Goal: Task Accomplishment & Management: Complete application form

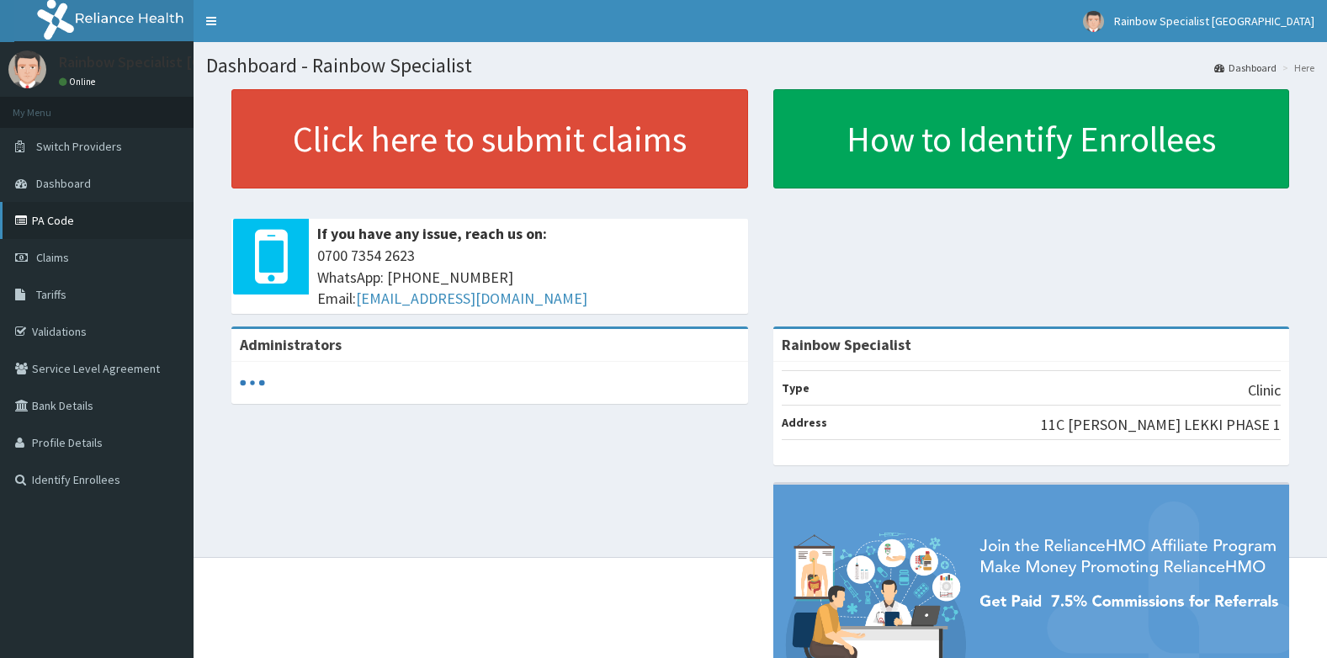
click at [75, 210] on link "PA Code" at bounding box center [97, 220] width 194 height 37
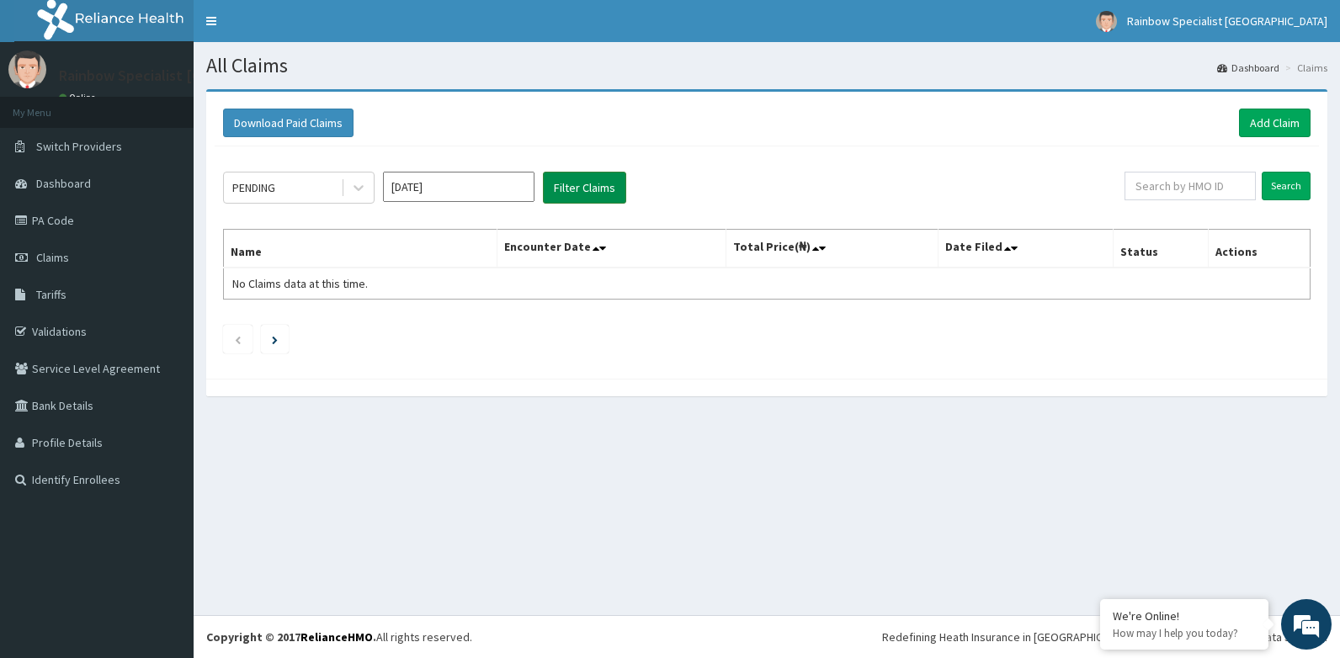
click at [600, 193] on button "Filter Claims" at bounding box center [584, 188] width 83 height 32
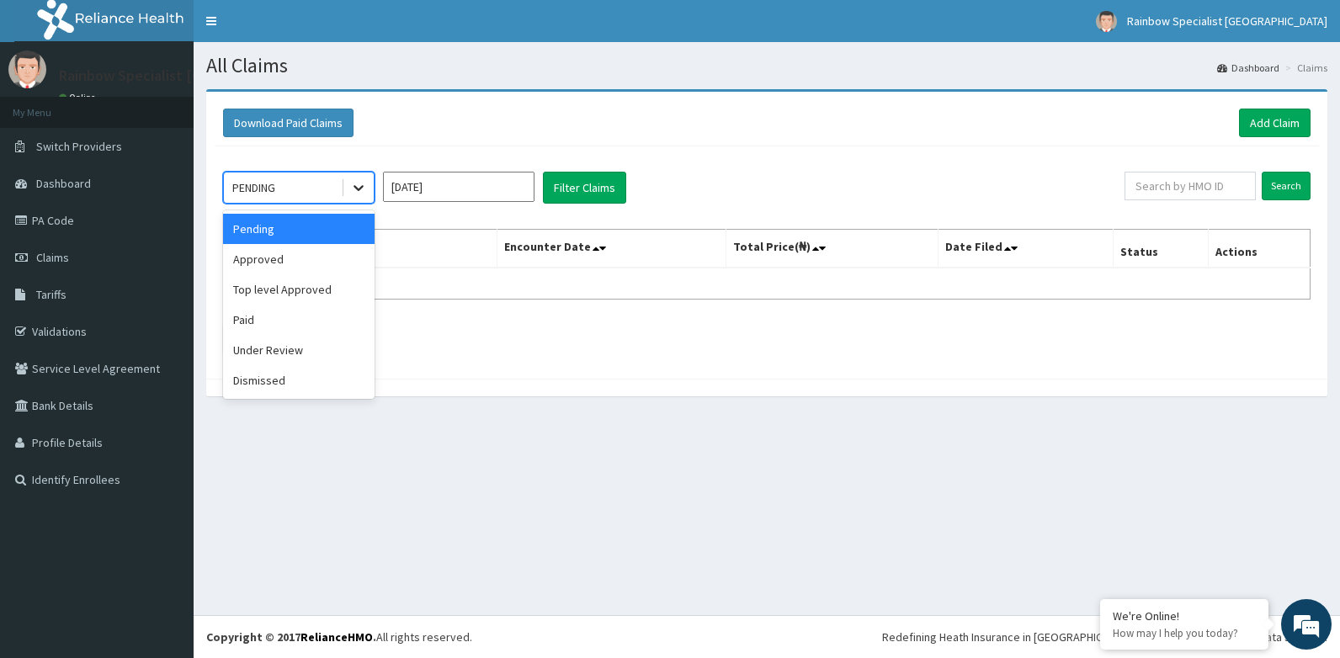
click at [366, 194] on icon at bounding box center [358, 187] width 17 height 17
click at [316, 259] on div "Approved" at bounding box center [299, 259] width 152 height 30
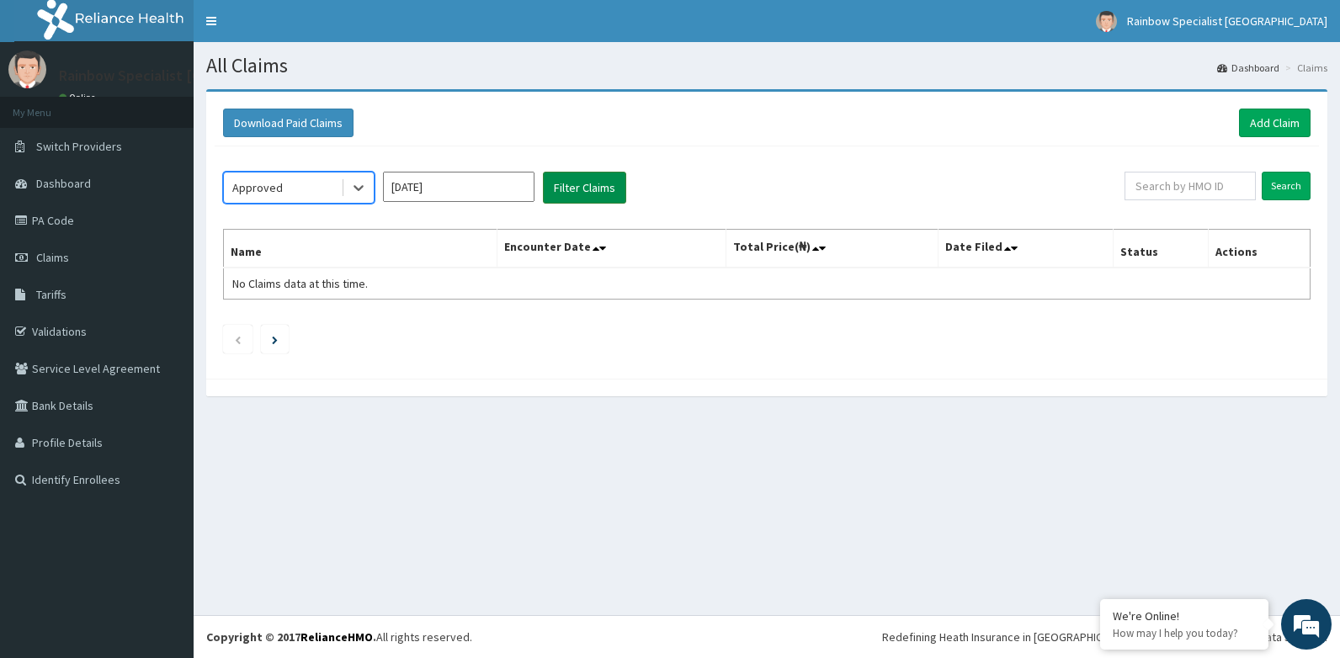
click at [566, 188] on button "Filter Claims" at bounding box center [584, 188] width 83 height 32
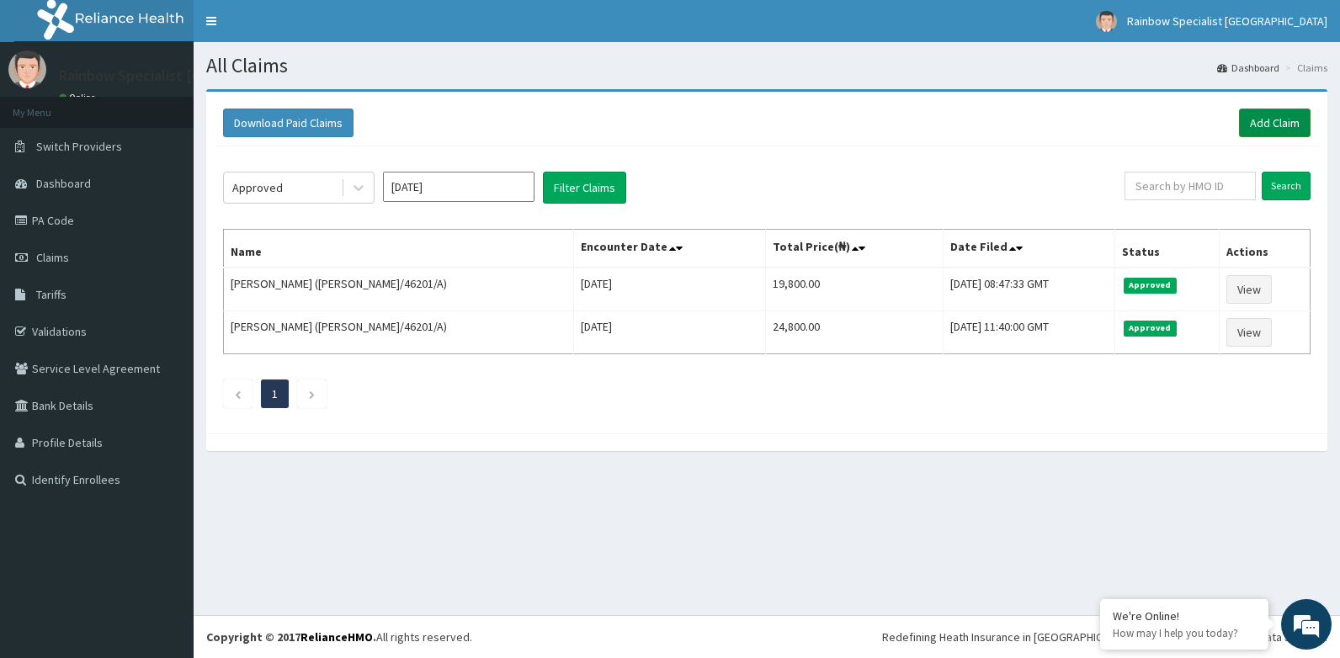
click at [1267, 129] on link "Add Claim" at bounding box center [1275, 123] width 72 height 29
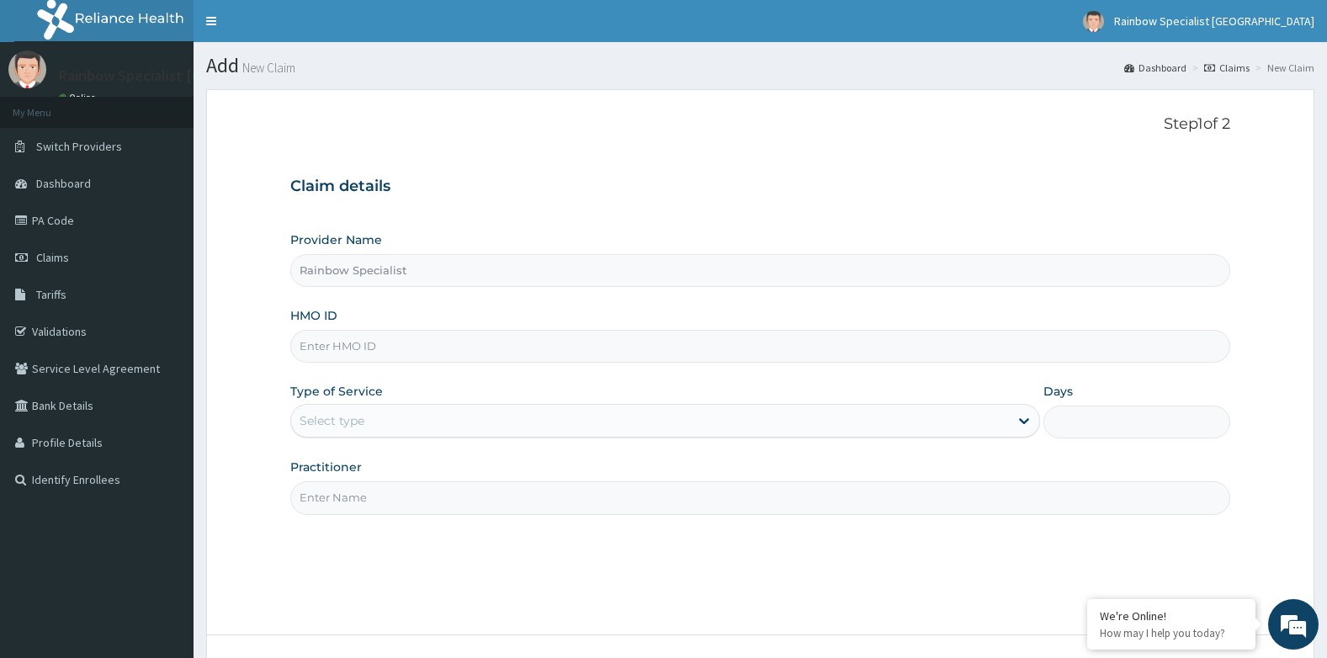
click at [351, 346] on input "HMO ID" at bounding box center [760, 346] width 941 height 33
type input "CMN/10001/A"
click at [461, 435] on div "Select type" at bounding box center [665, 421] width 750 height 34
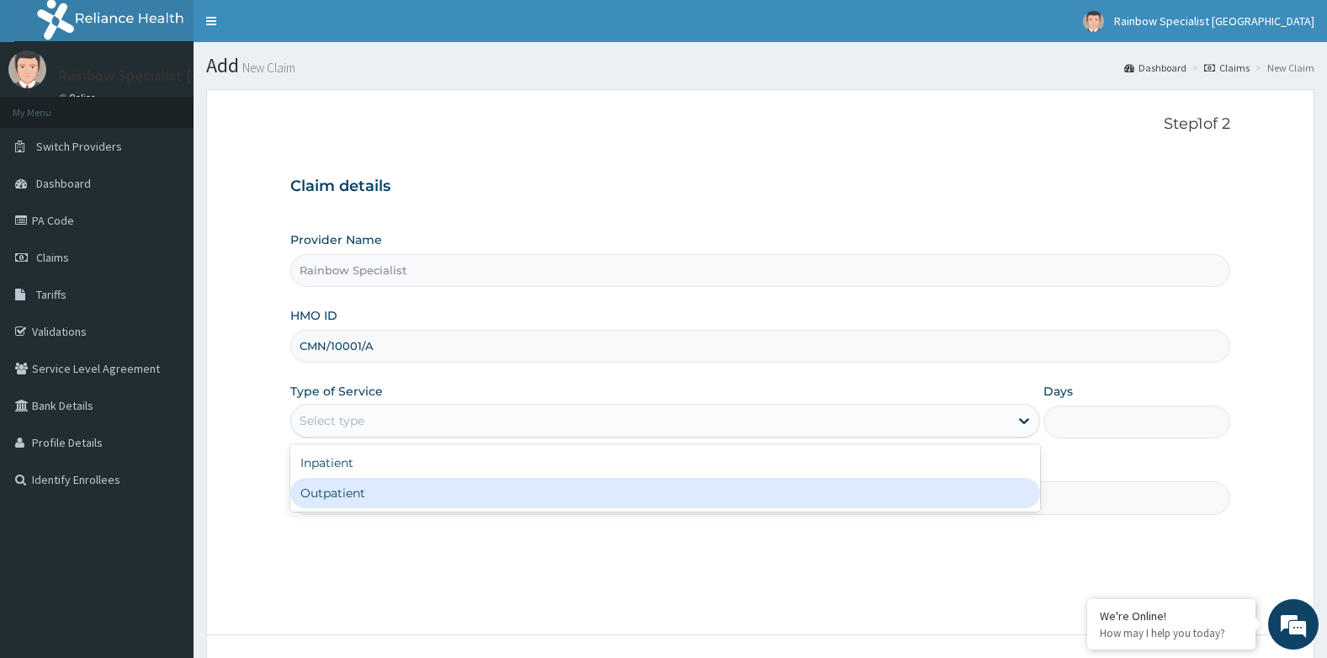
click at [416, 488] on div "Outpatient" at bounding box center [665, 493] width 750 height 30
type input "1"
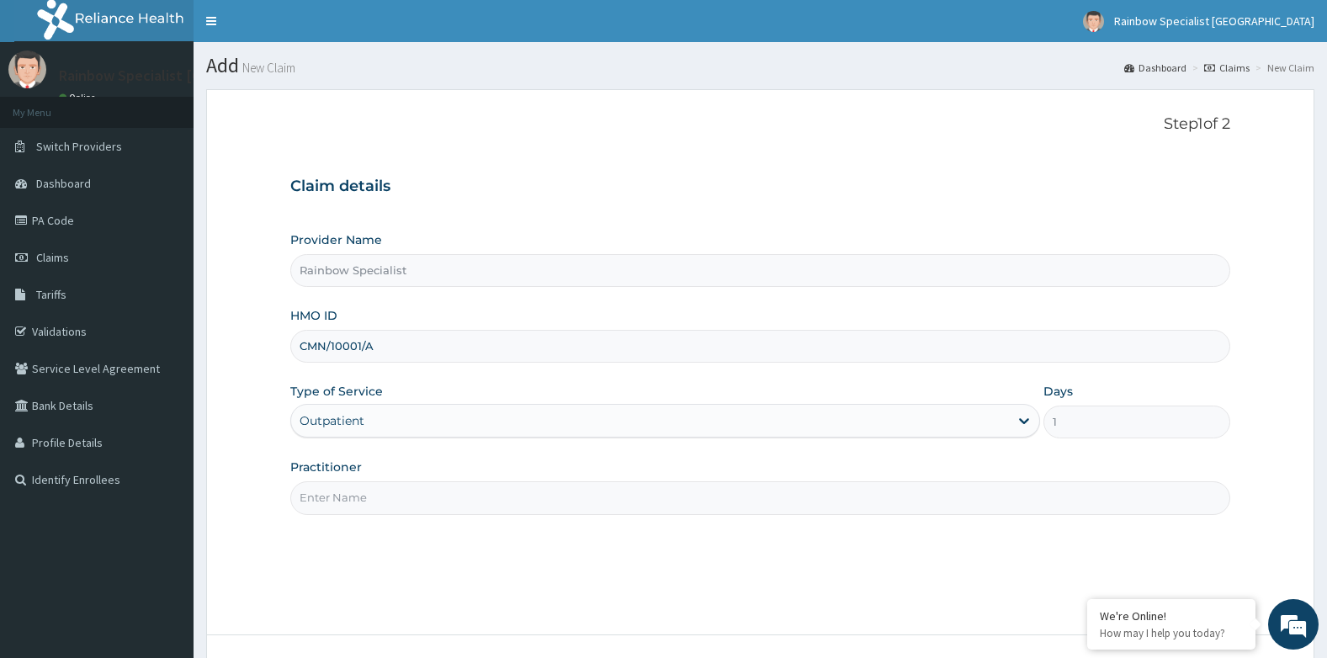
click at [415, 486] on input "Practitioner" at bounding box center [760, 497] width 941 height 33
type input "[PERSON_NAME]"
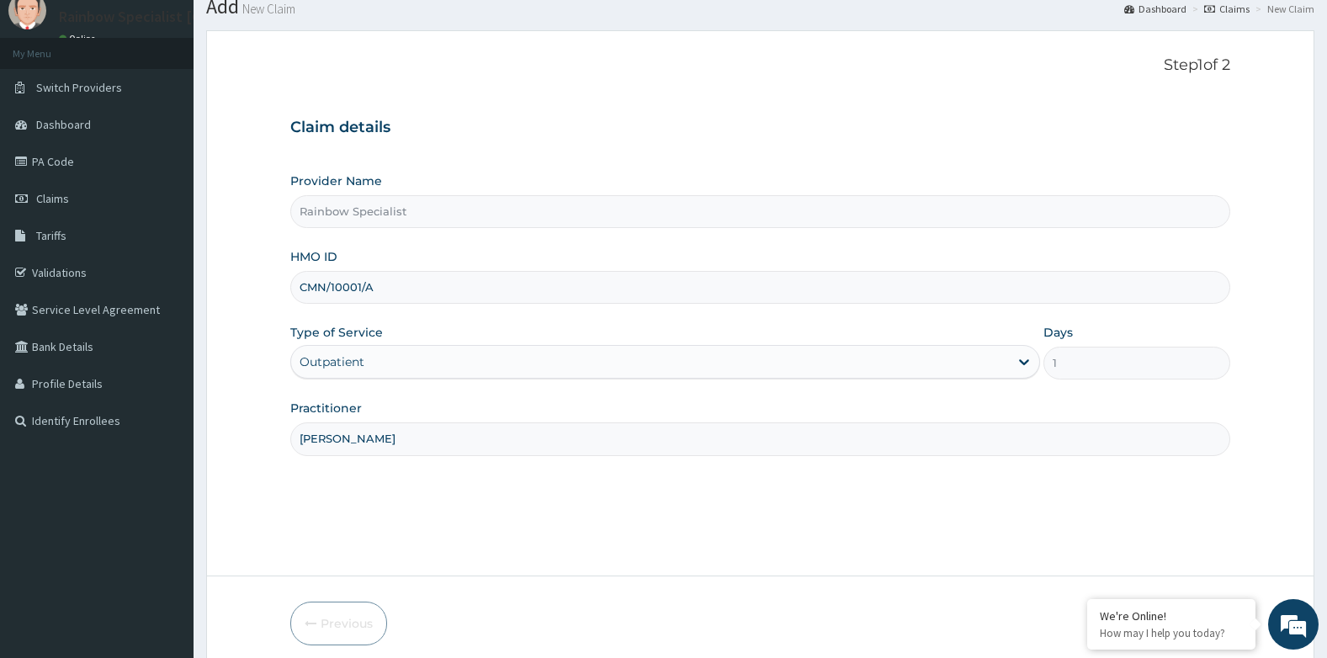
scroll to position [128, 0]
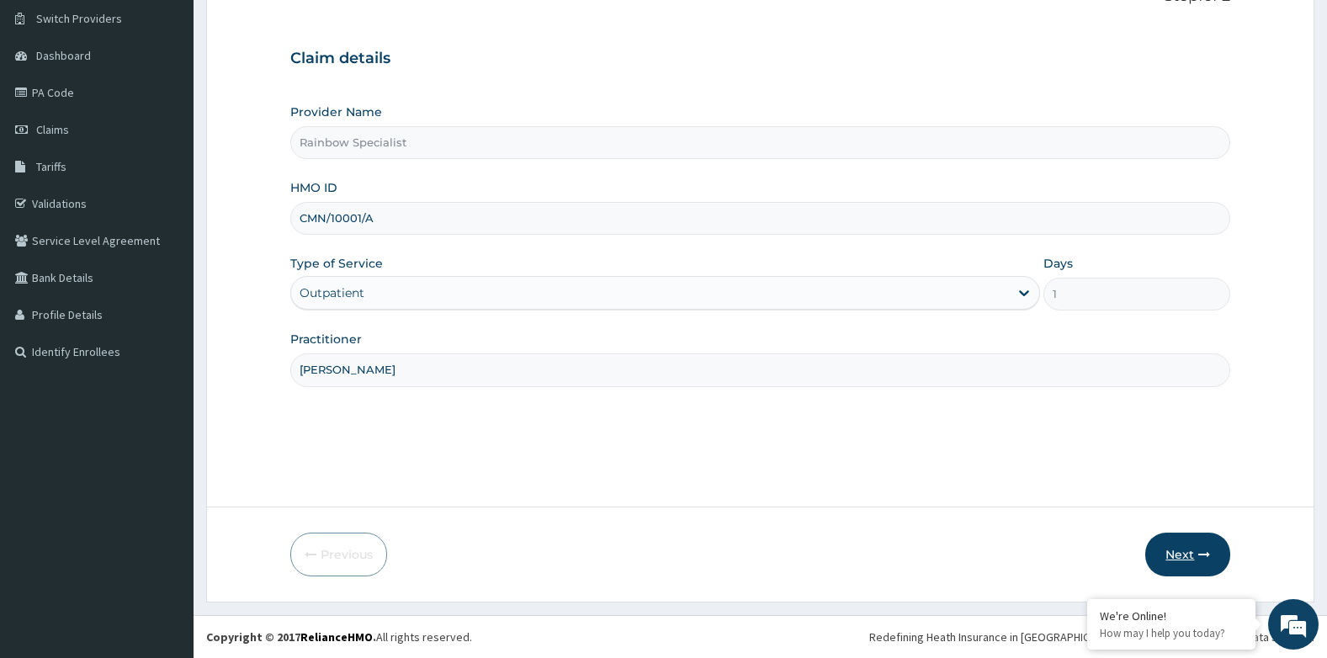
click at [1187, 557] on button "Next" at bounding box center [1188, 555] width 85 height 44
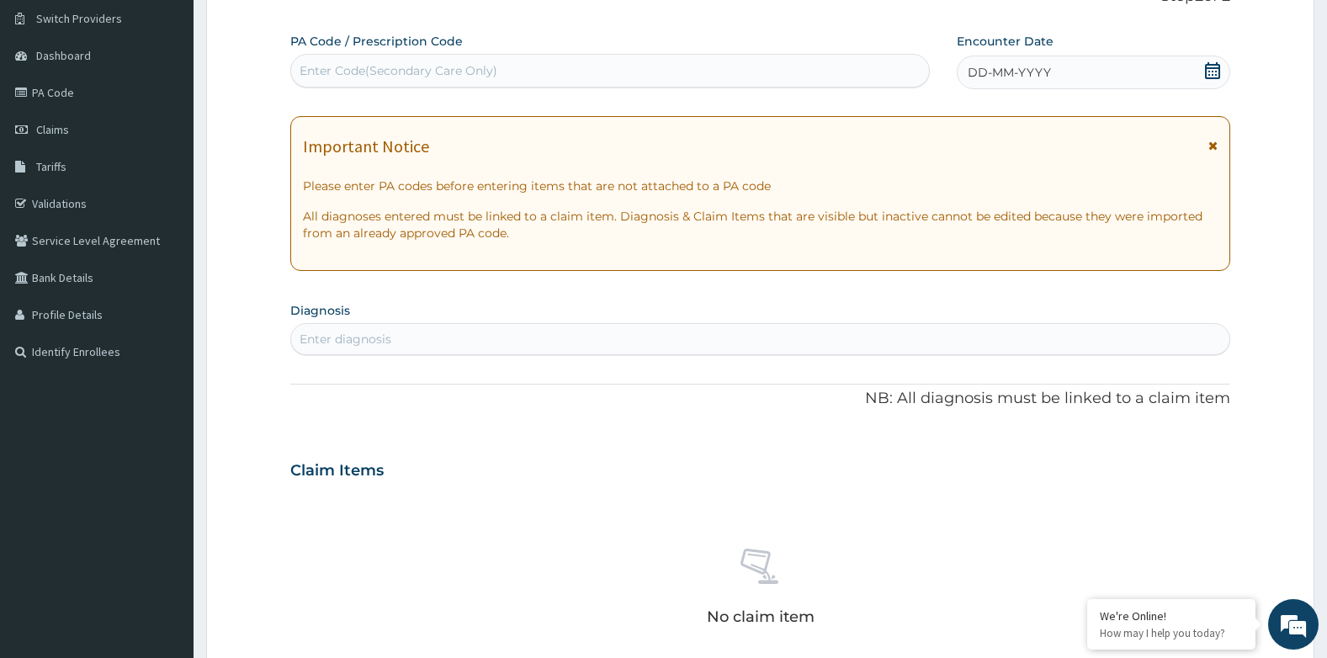
click at [489, 73] on div "Enter Code(Secondary Care Only)" at bounding box center [399, 70] width 198 height 17
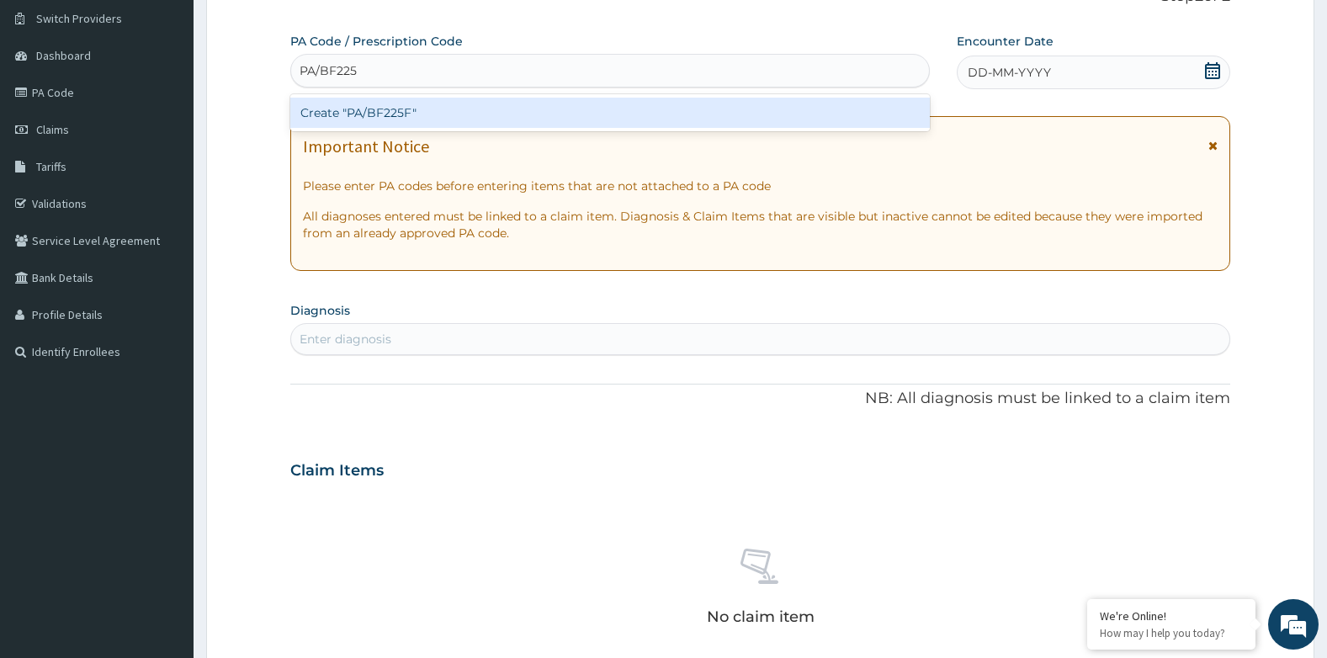
type input "PA/BF225F"
click at [448, 111] on div "Create "PA/BF225F"" at bounding box center [610, 113] width 640 height 30
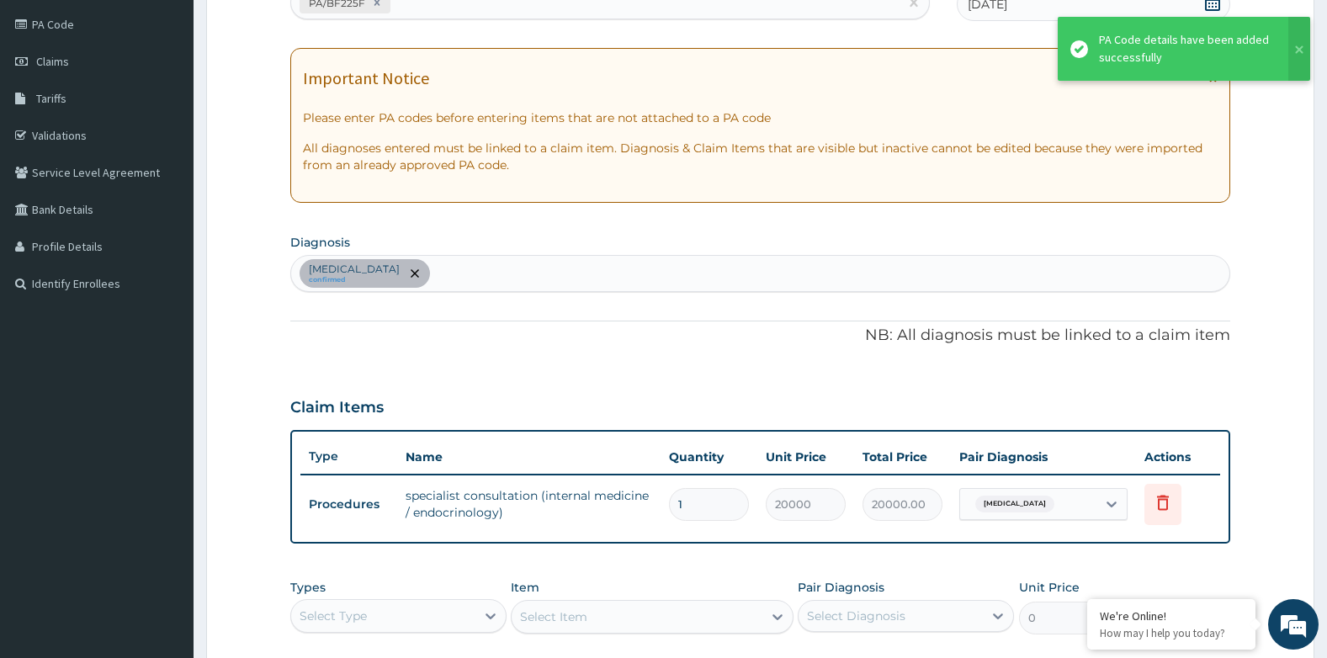
scroll to position [476, 0]
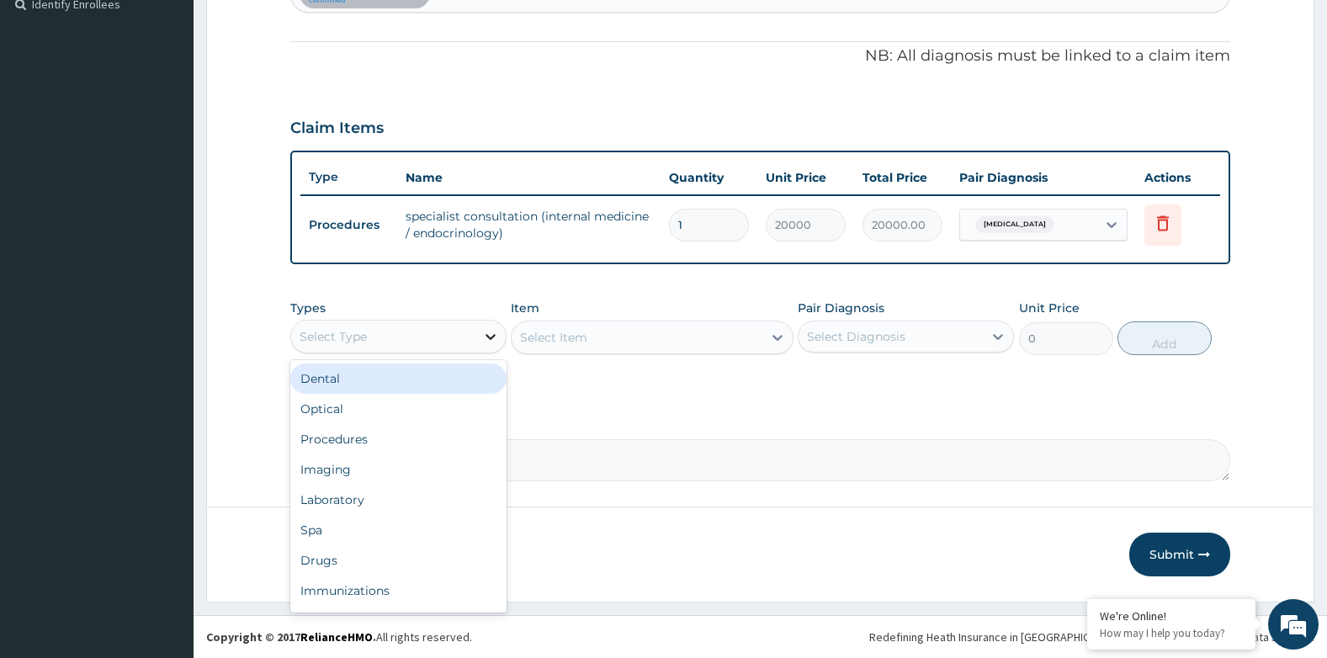
click at [499, 337] on div at bounding box center [491, 337] width 30 height 30
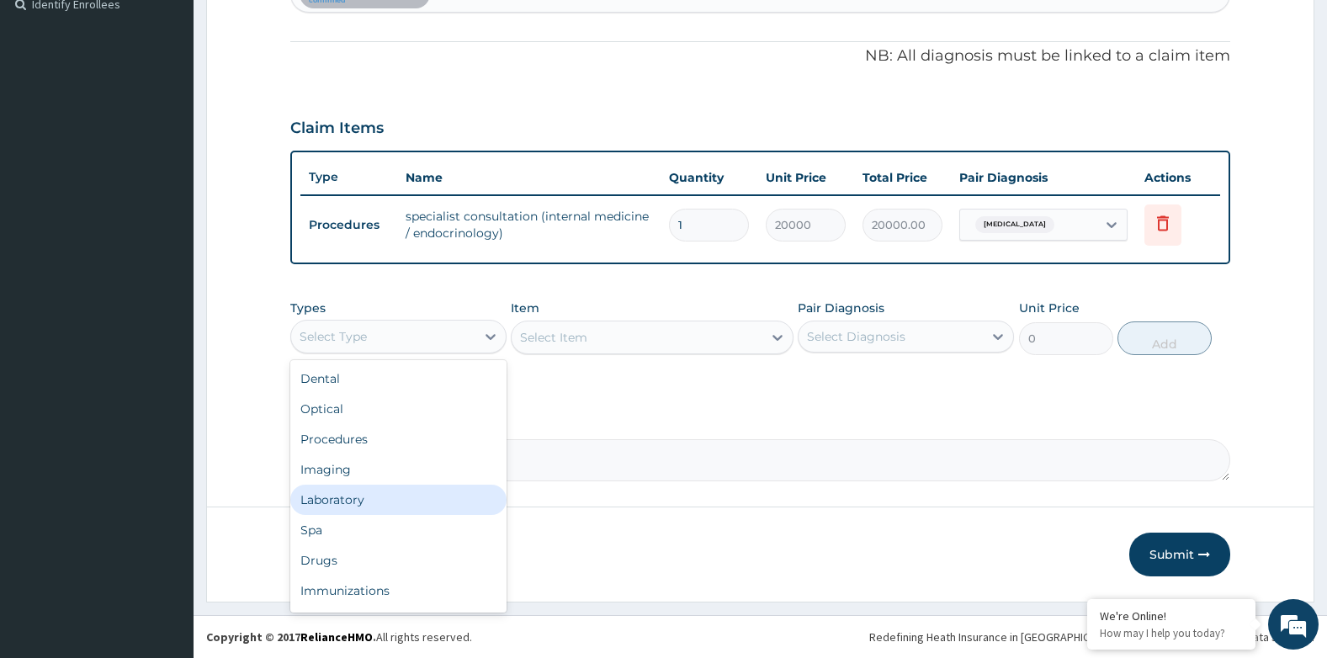
click at [381, 505] on div "Laboratory" at bounding box center [398, 500] width 216 height 30
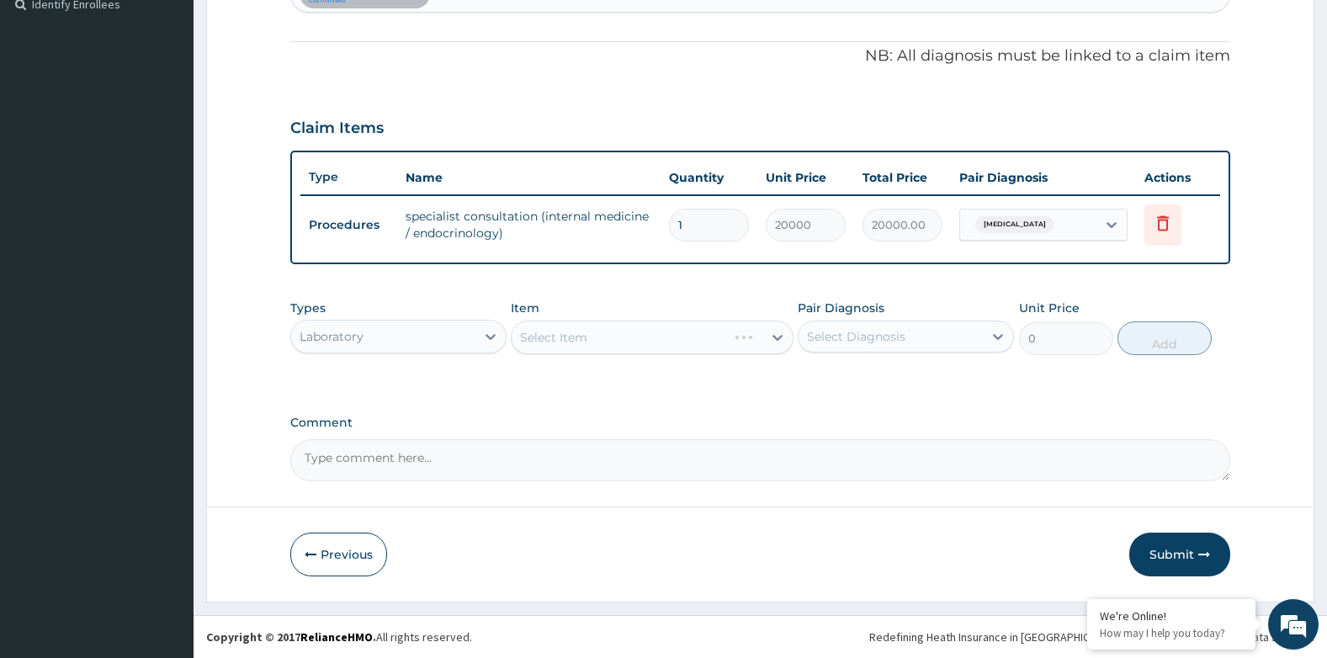
click at [623, 335] on div "Select Item" at bounding box center [652, 338] width 282 height 34
click at [778, 340] on icon at bounding box center [778, 338] width 10 height 6
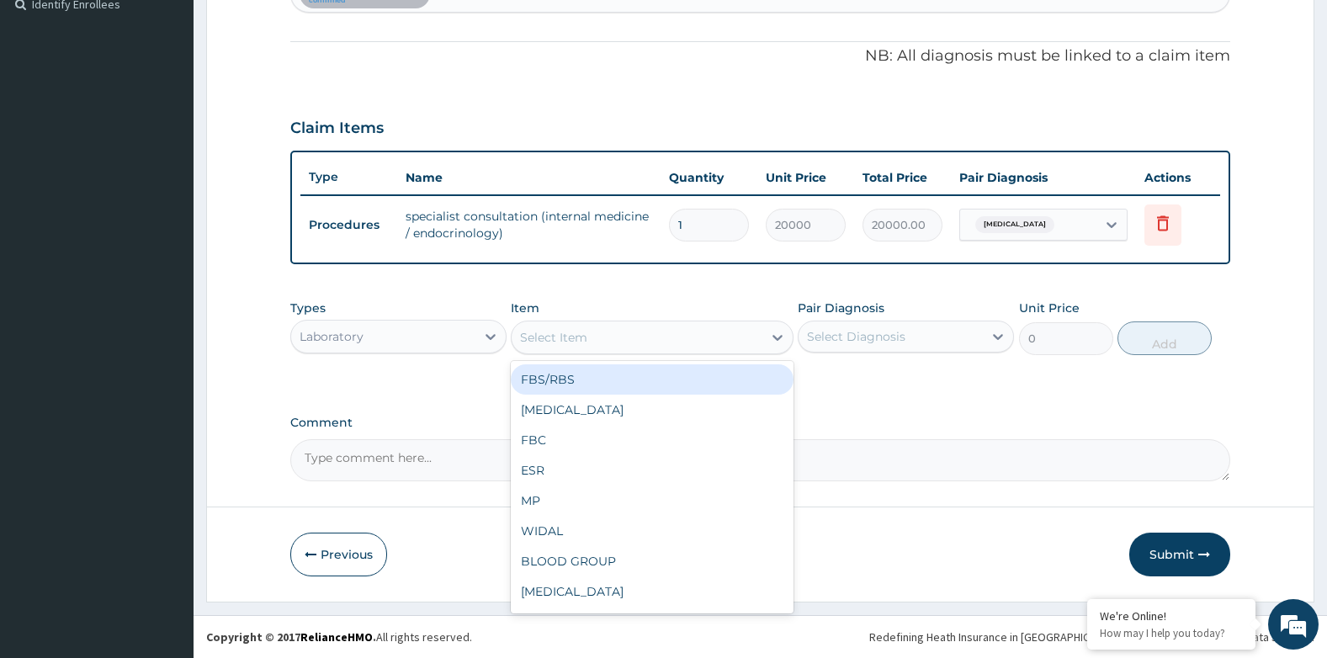
click at [609, 378] on div "FBS/RBS" at bounding box center [652, 379] width 282 height 30
type input "2400"
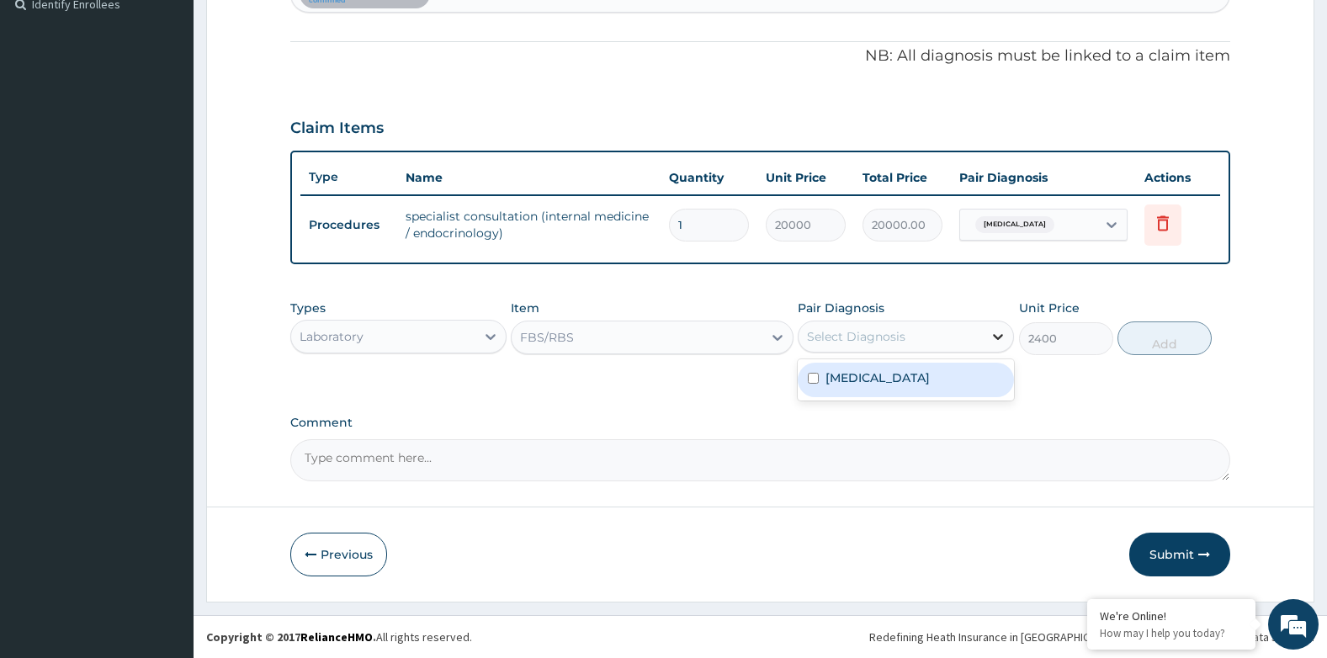
click at [1005, 338] on icon at bounding box center [998, 336] width 17 height 17
click at [940, 386] on div "[MEDICAL_DATA]" at bounding box center [906, 380] width 216 height 35
checkbox input "true"
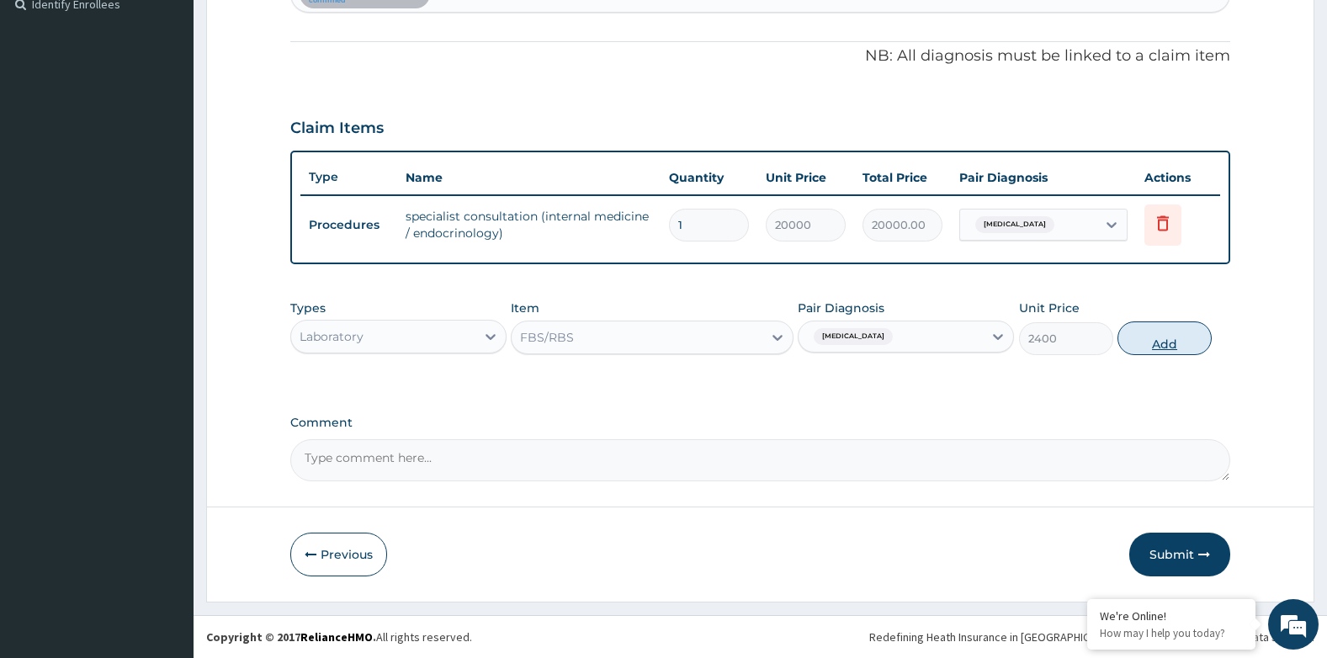
click at [1175, 343] on button "Add" at bounding box center [1165, 339] width 94 height 34
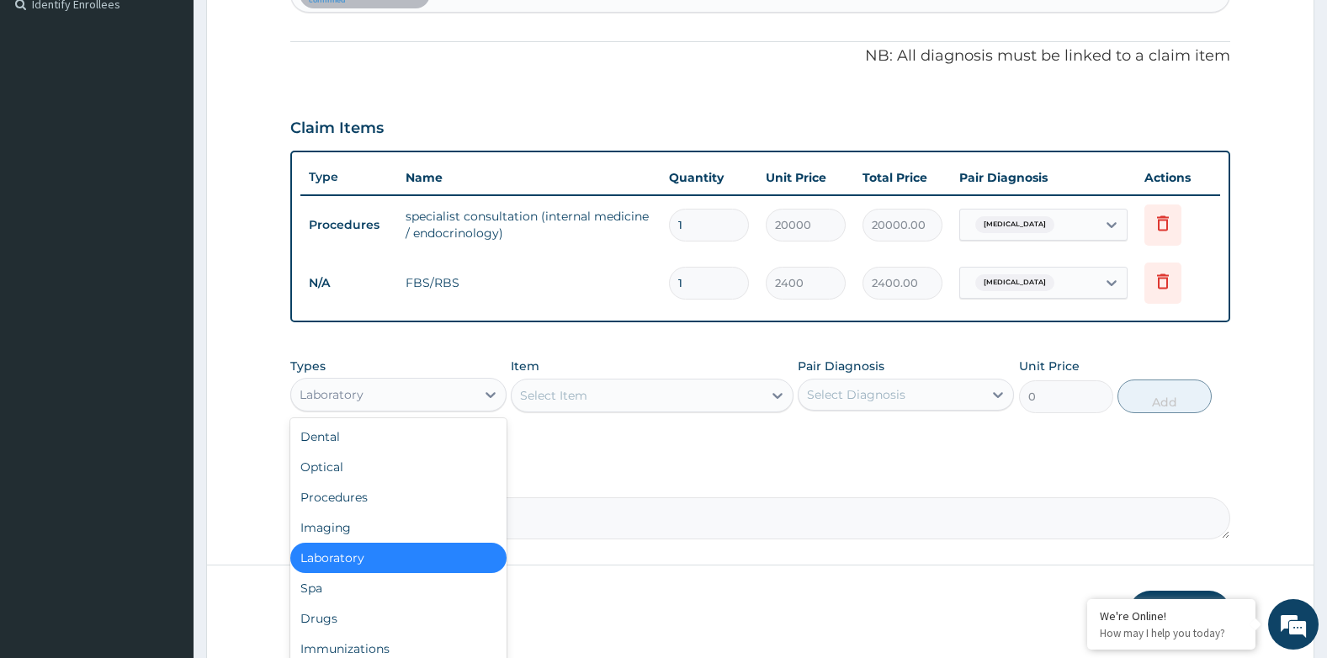
click at [407, 407] on div "Laboratory" at bounding box center [383, 394] width 184 height 27
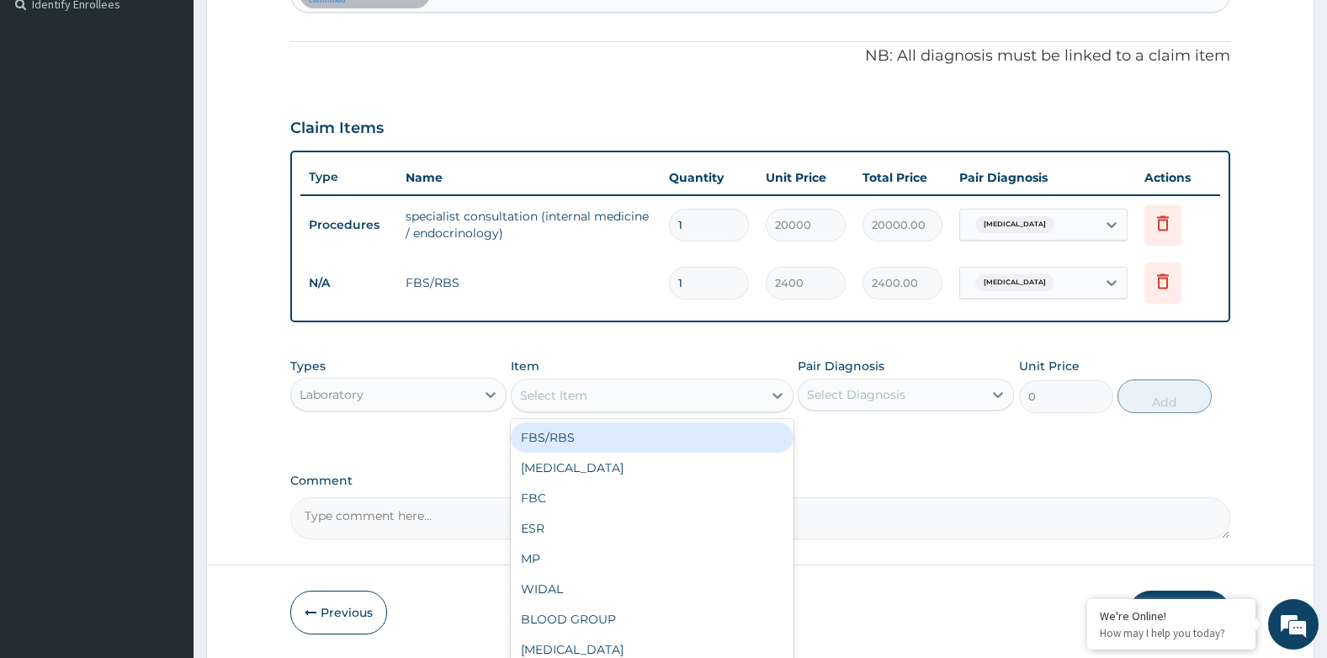
click at [681, 407] on div "Select Item" at bounding box center [637, 395] width 250 height 27
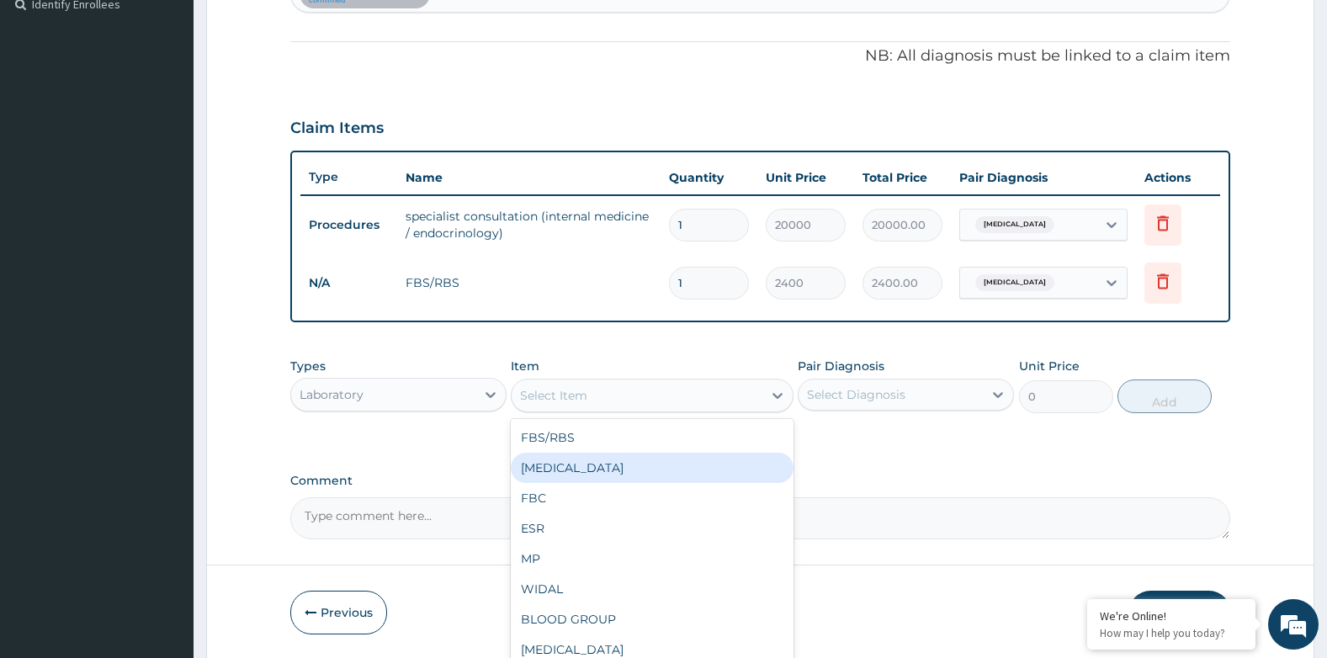
click at [640, 460] on div "[MEDICAL_DATA]" at bounding box center [652, 468] width 282 height 30
type input "2400"
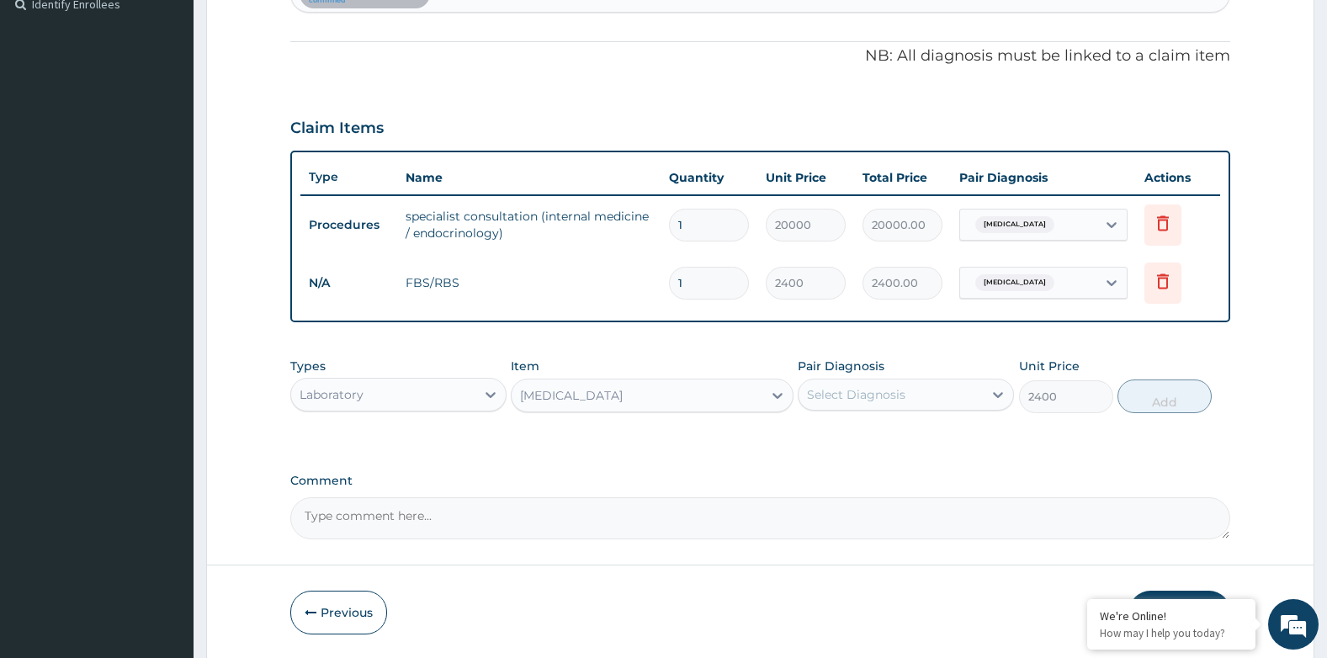
click at [854, 383] on div "Select Diagnosis" at bounding box center [891, 394] width 184 height 27
click at [876, 444] on label "[MEDICAL_DATA]" at bounding box center [878, 436] width 104 height 17
checkbox input "true"
click at [1193, 394] on button "Add" at bounding box center [1165, 397] width 94 height 34
type input "0"
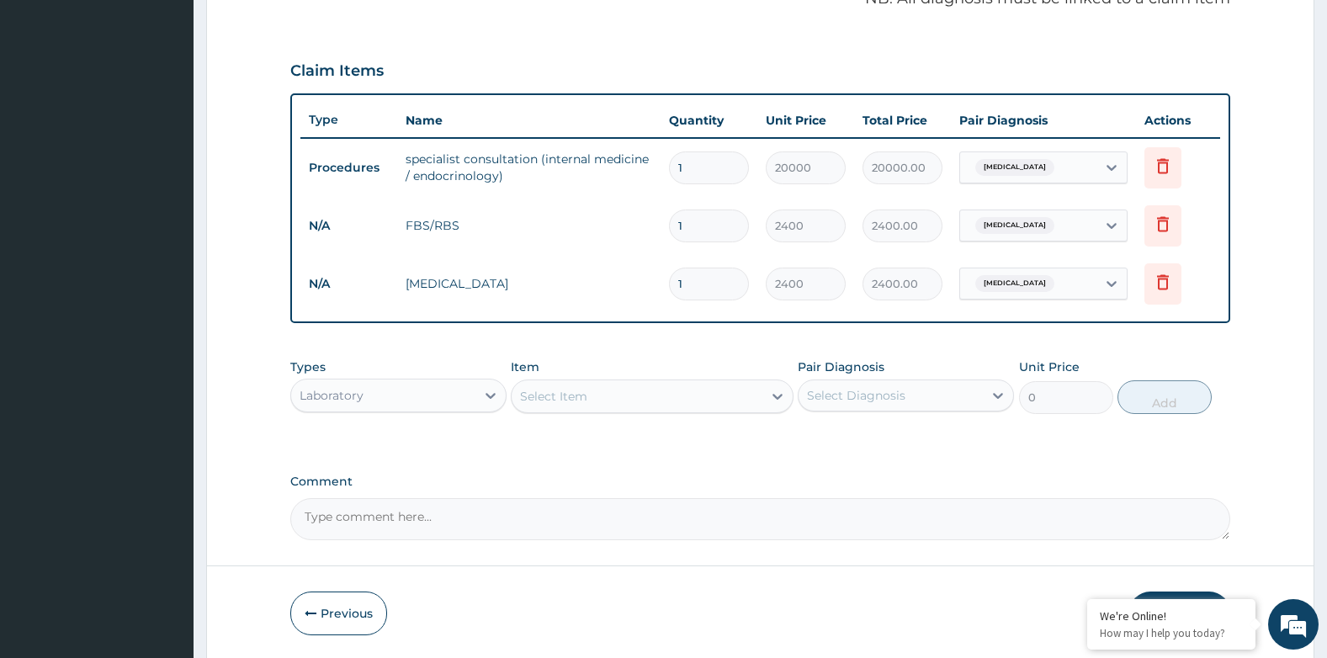
scroll to position [592, 0]
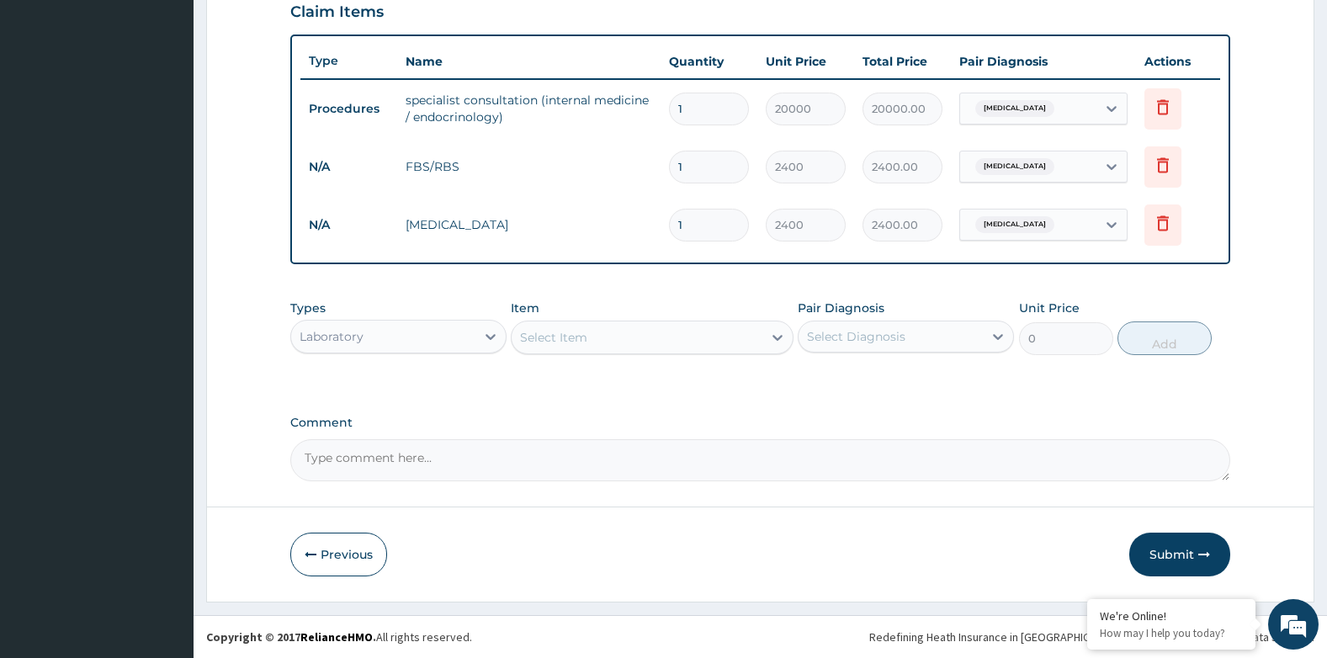
click at [1189, 545] on button "Submit" at bounding box center [1180, 555] width 101 height 44
